Goal: Find specific page/section: Find specific page/section

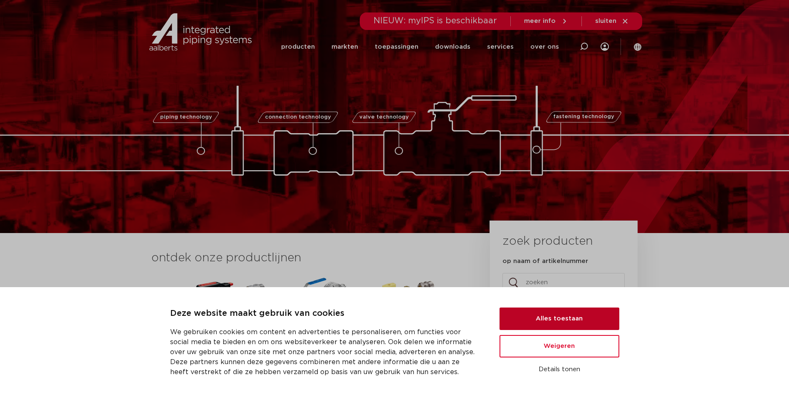
click at [528, 313] on button "Alles toestaan" at bounding box center [560, 318] width 120 height 22
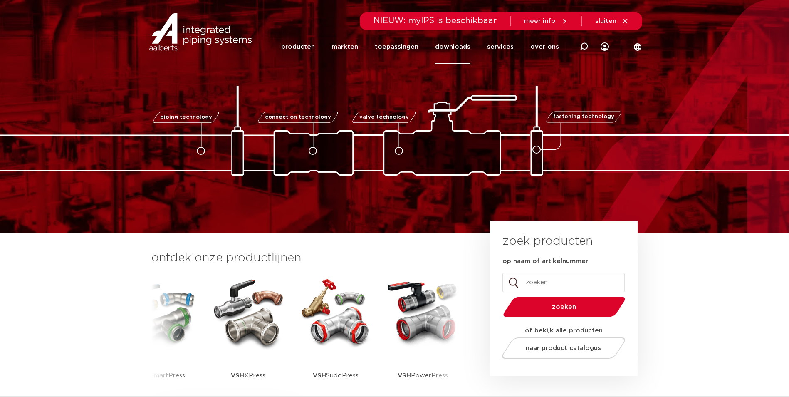
click at [457, 46] on link "downloads" at bounding box center [452, 47] width 35 height 34
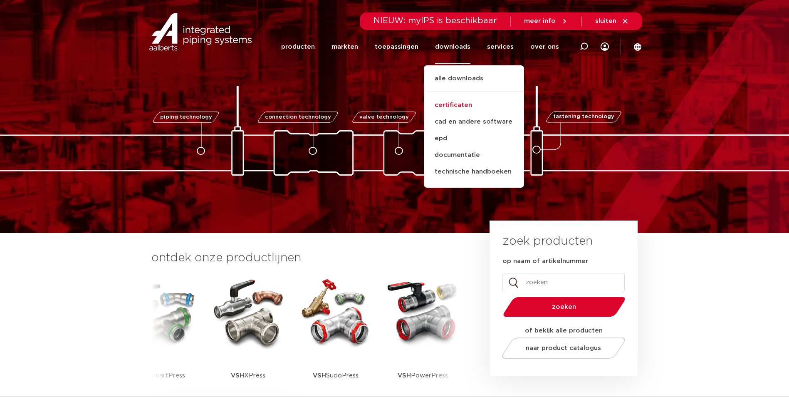
click at [461, 102] on link "certificaten" at bounding box center [474, 105] width 100 height 17
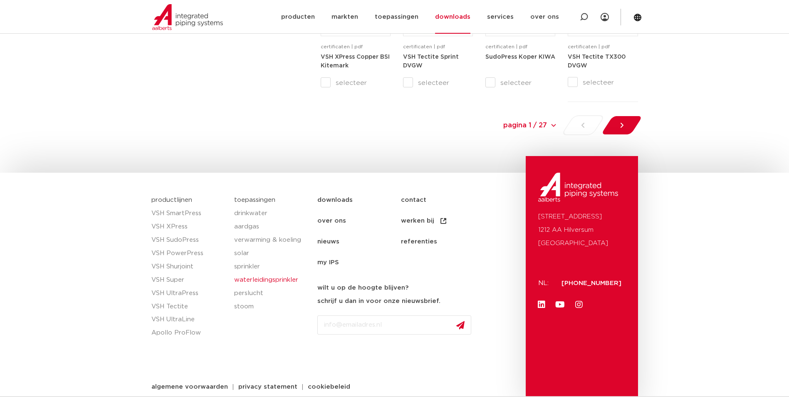
scroll to position [938, 0]
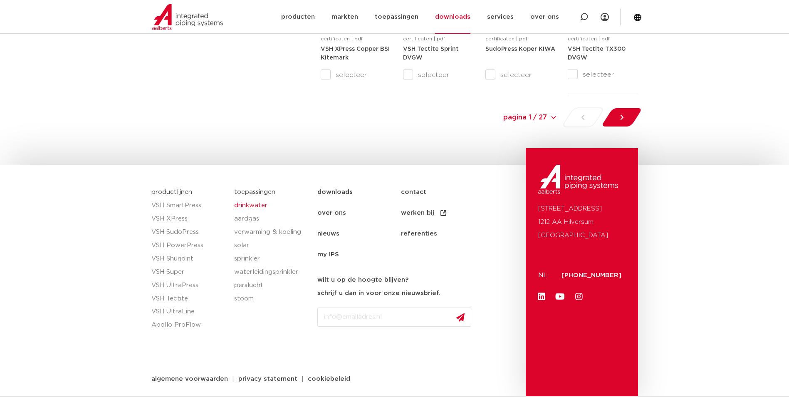
click at [250, 206] on link "drinkwater" at bounding box center [271, 205] width 75 height 13
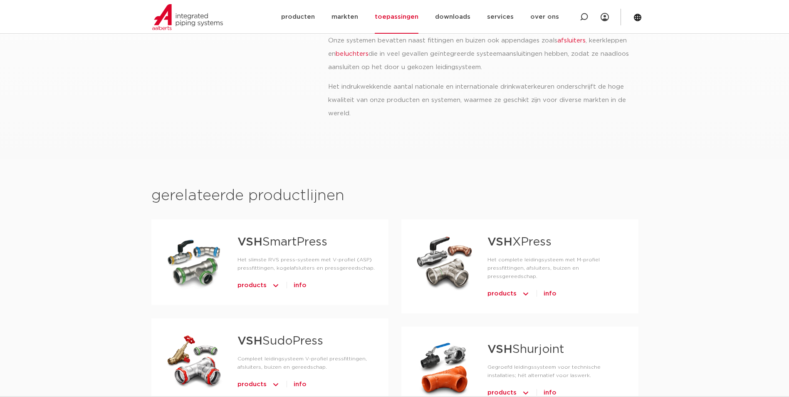
scroll to position [333, 0]
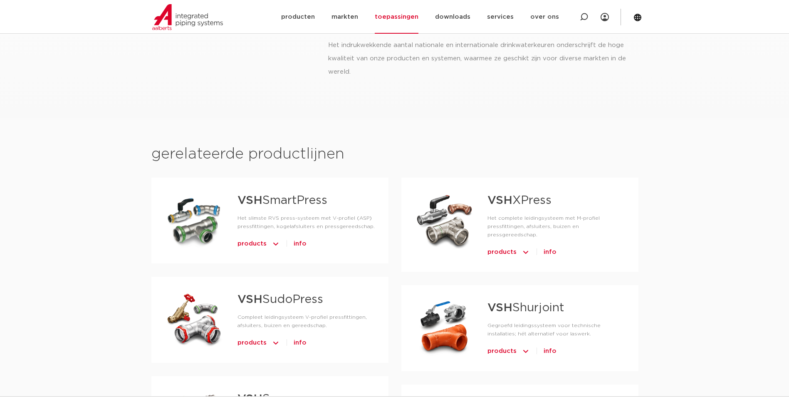
click at [302, 242] on span "info" at bounding box center [300, 243] width 13 height 13
